Goal: Information Seeking & Learning: Learn about a topic

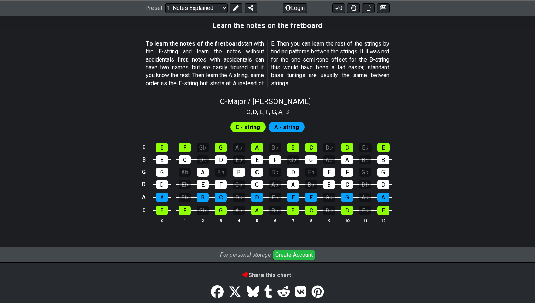
scroll to position [653, 0]
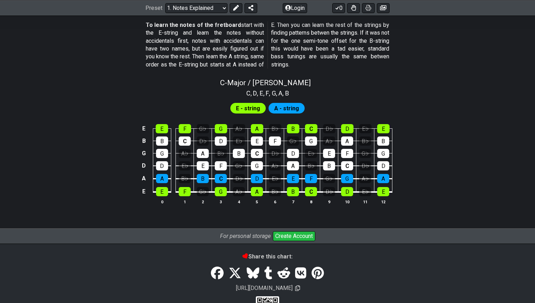
click at [295, 108] on span "A - string" at bounding box center [286, 108] width 25 height 10
click at [251, 111] on span "E - string" at bounding box center [248, 108] width 24 height 10
click at [240, 81] on span "C - Major / Ionian" at bounding box center [265, 83] width 91 height 8
select select "C"
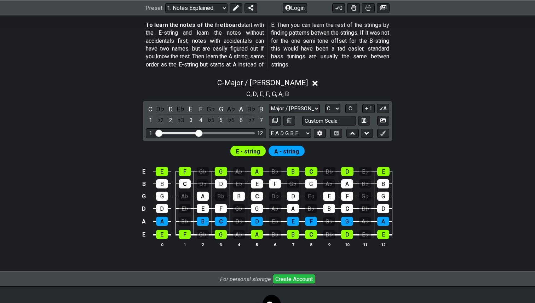
click at [177, 132] on div "Visible fret range" at bounding box center [177, 133] width 41 height 2
drag, startPoint x: 163, startPoint y: 133, endPoint x: 171, endPoint y: 133, distance: 8.1
click at [171, 133] on div "Visible fret range" at bounding box center [177, 133] width 41 height 2
drag, startPoint x: 158, startPoint y: 133, endPoint x: 170, endPoint y: 133, distance: 12.0
click at [170, 133] on input "Visible fret range" at bounding box center [206, 133] width 101 height 0
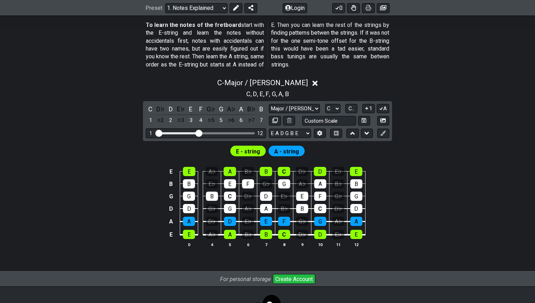
drag, startPoint x: 170, startPoint y: 133, endPoint x: 143, endPoint y: 133, distance: 26.2
click at [156, 133] on input "Visible fret range" at bounding box center [206, 133] width 101 height 0
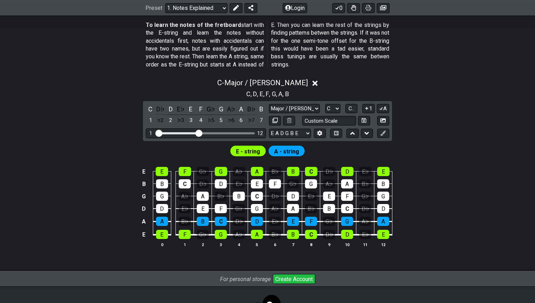
drag, startPoint x: 143, startPoint y: 133, endPoint x: 157, endPoint y: 133, distance: 13.5
click at [157, 133] on div "C D♭ D E♭ E F G♭ G A♭ A B♭ B 1 ♭2 2 ♭3 3 4 ♭5 5 ♭6 6 ♭7 7 Major / Ionian Custom…" at bounding box center [267, 121] width 249 height 40
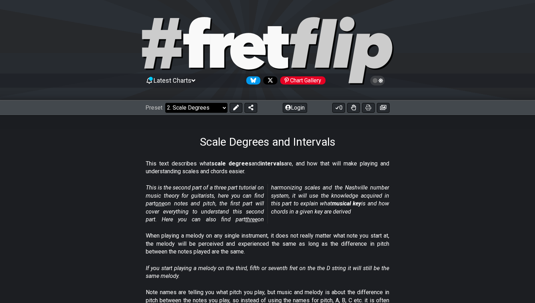
click at [203, 107] on select "Welcome to #fretflip! Initial Preset Custom Preset Minor Pentatonic Major Penta…" at bounding box center [196, 108] width 62 height 10
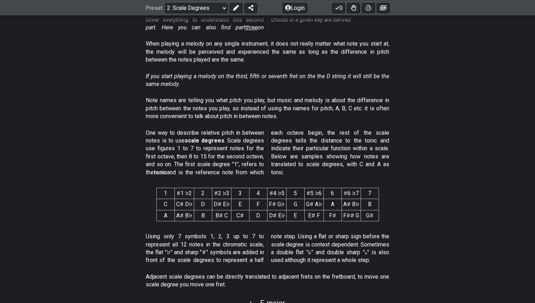
scroll to position [197, 0]
